Goal: Task Accomplishment & Management: Use online tool/utility

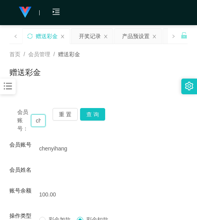
click at [42, 123] on input "chenyihang" at bounding box center [38, 120] width 15 height 13
type input "cenyihang"
click at [54, 117] on button "重 置" at bounding box center [65, 114] width 25 height 13
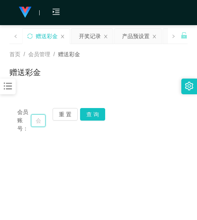
click at [45, 121] on input "text" at bounding box center [38, 120] width 15 height 13
type input "123123"
click at [99, 109] on button "查 询" at bounding box center [92, 114] width 25 height 13
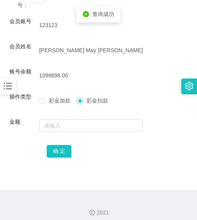
scroll to position [130, 0]
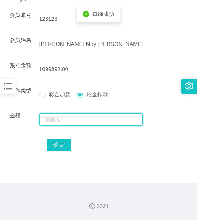
click at [74, 118] on input "text" at bounding box center [91, 119] width 104 height 13
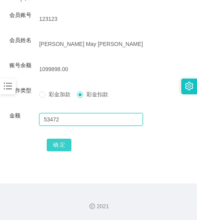
type input "53472"
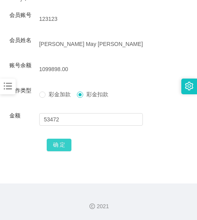
click at [59, 149] on button "确 定" at bounding box center [59, 145] width 25 height 13
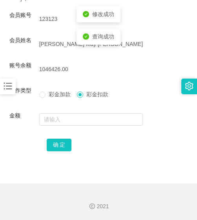
drag, startPoint x: 132, startPoint y: 68, endPoint x: 152, endPoint y: 11, distance: 60.1
click at [132, 65] on div "1046426.00" at bounding box center [91, 69] width 104 height 16
